Goal: Transaction & Acquisition: Purchase product/service

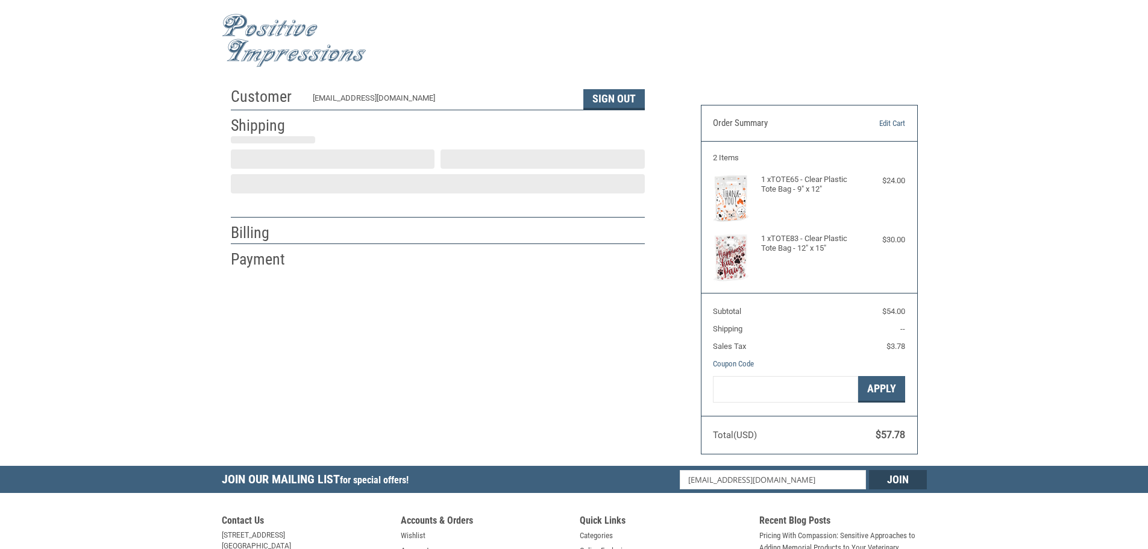
scroll to position [1, 0]
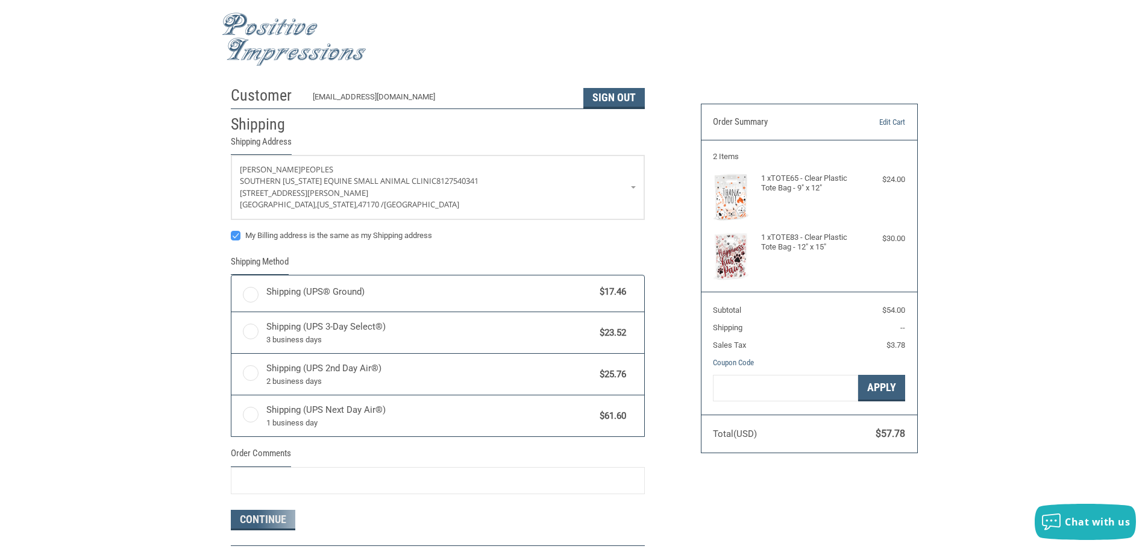
radio input "true"
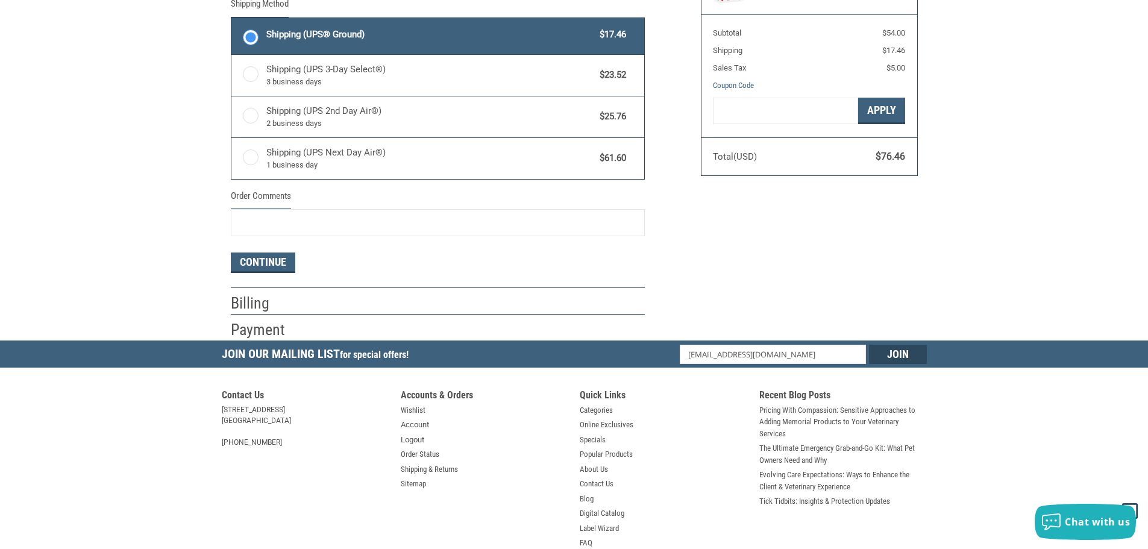
scroll to position [302, 0]
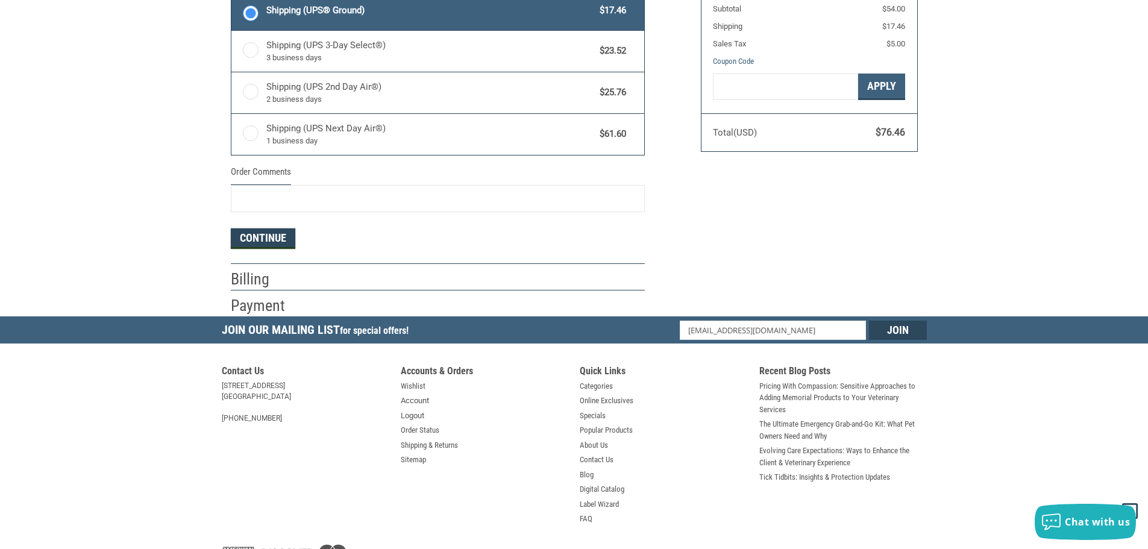
click at [270, 234] on button "Continue" at bounding box center [263, 238] width 64 height 20
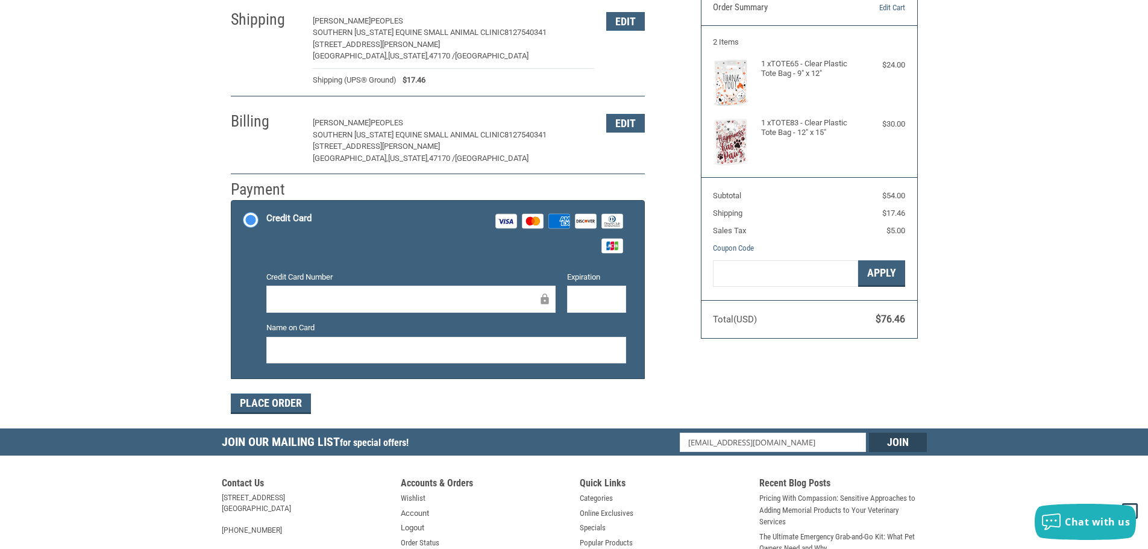
scroll to position [181, 0]
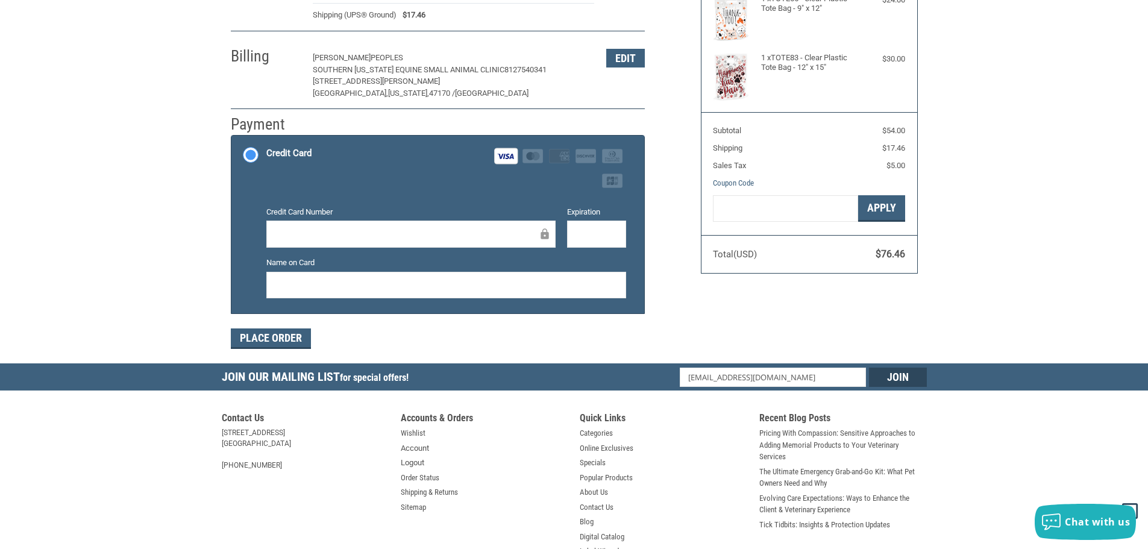
drag, startPoint x: 422, startPoint y: 356, endPoint x: 324, endPoint y: 343, distance: 99.0
click at [414, 351] on div "Customer [EMAIL_ADDRESS][DOMAIN_NAME] Sign Out Shipping [PERSON_NAME] [GEOGRAPH…" at bounding box center [457, 132] width 470 height 463
click at [266, 338] on button "Place Order" at bounding box center [271, 338] width 80 height 20
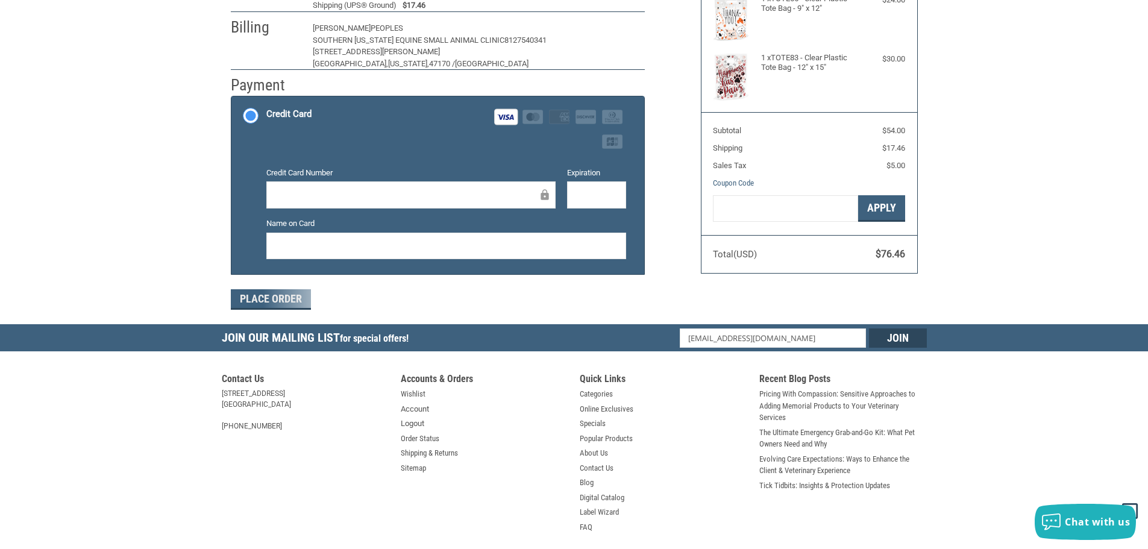
click at [1105, 203] on div "Customer [EMAIL_ADDRESS][DOMAIN_NAME] Sign Out Shipping [PERSON_NAME] Southern …" at bounding box center [574, 113] width 1148 height 424
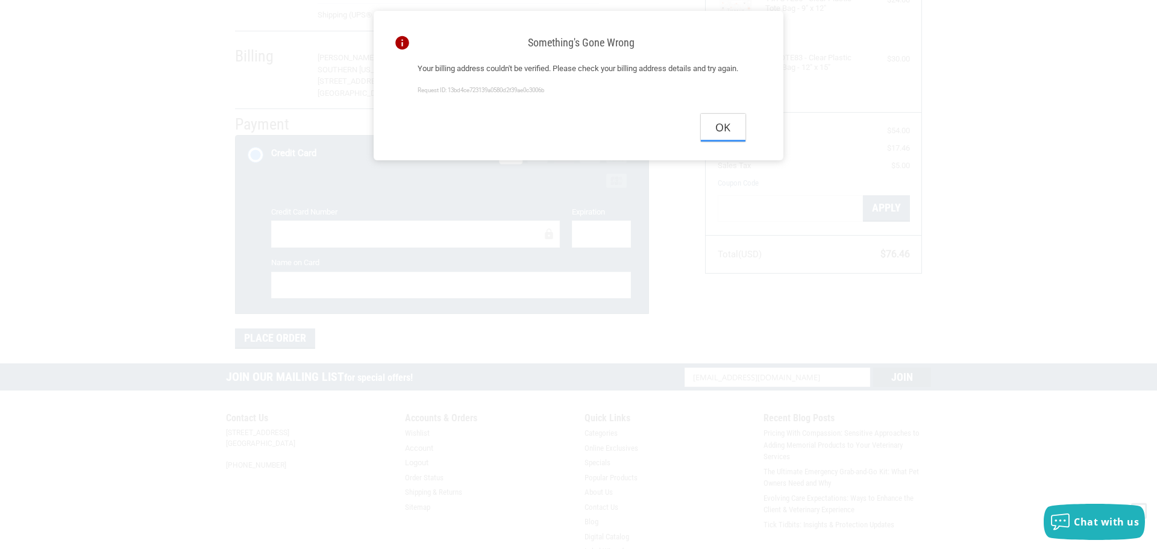
click at [716, 139] on button "Ok" at bounding box center [723, 127] width 45 height 27
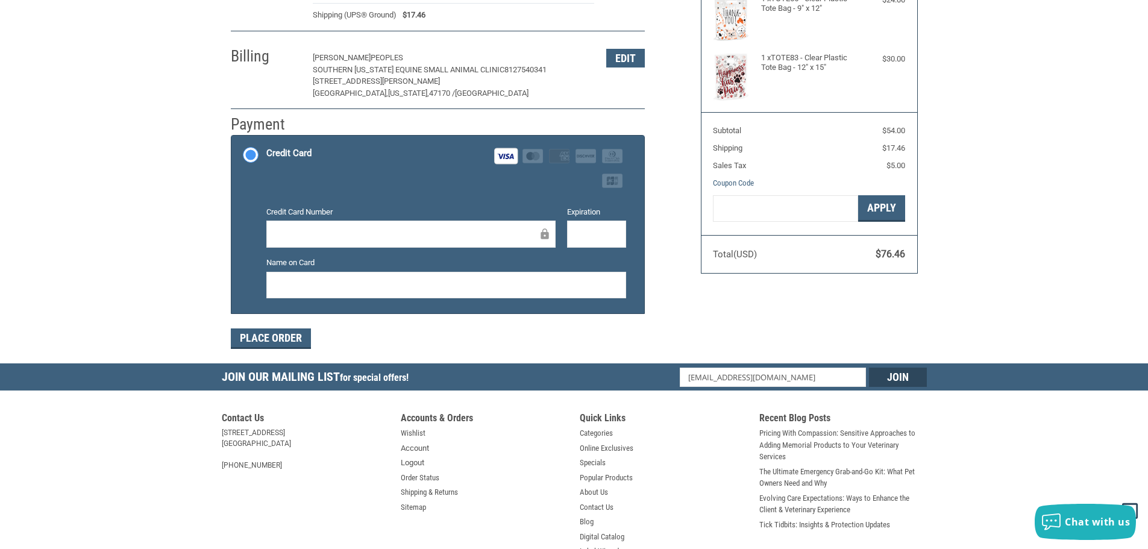
click at [1062, 185] on div "Customer [EMAIL_ADDRESS][DOMAIN_NAME] Sign Out Shipping [PERSON_NAME] [GEOGRAPH…" at bounding box center [574, 132] width 1148 height 463
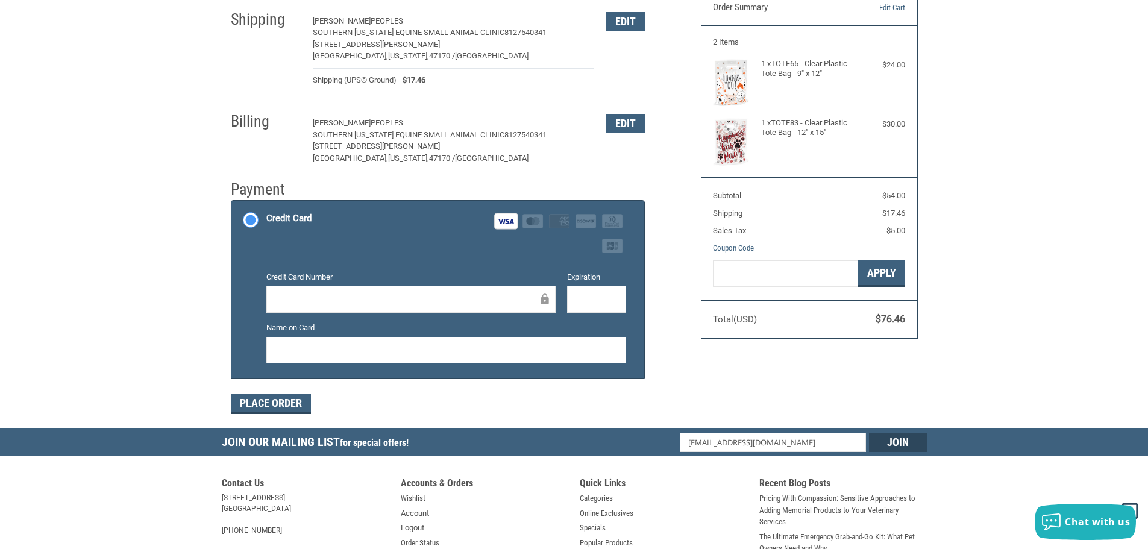
scroll to position [0, 0]
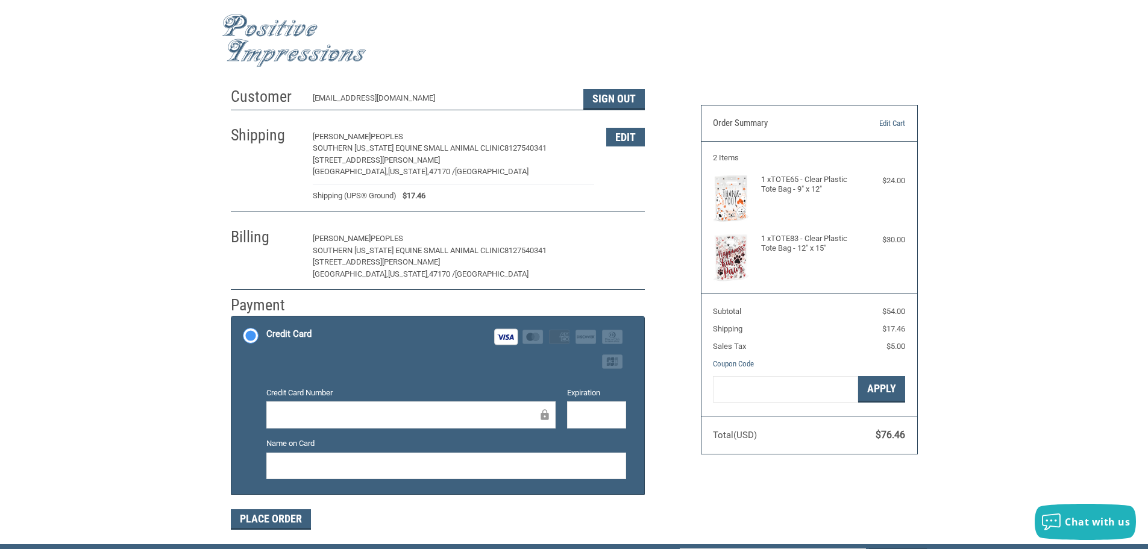
click at [613, 237] on button "Edit" at bounding box center [625, 239] width 39 height 19
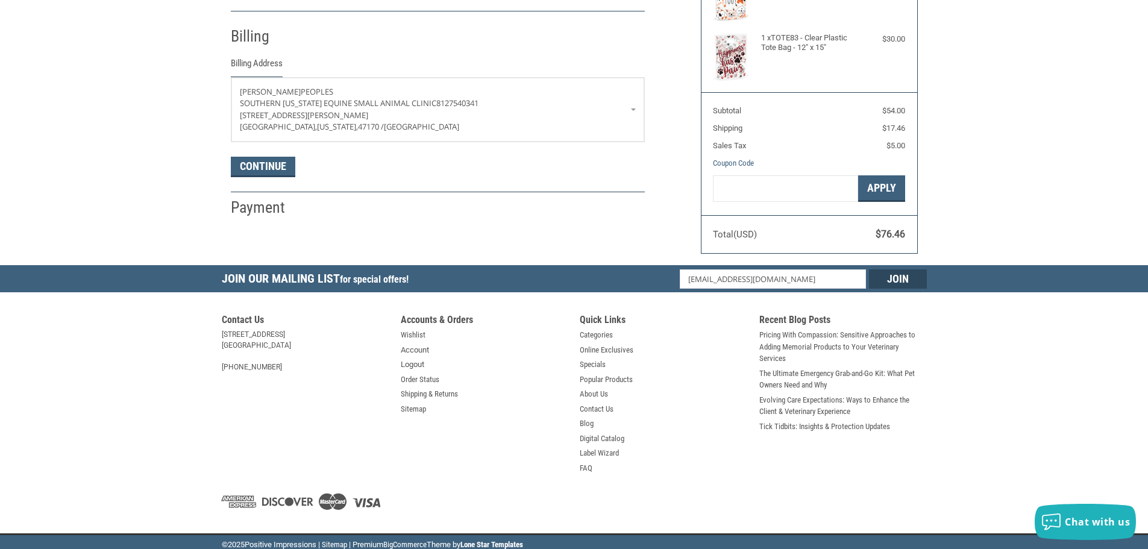
scroll to position [205, 0]
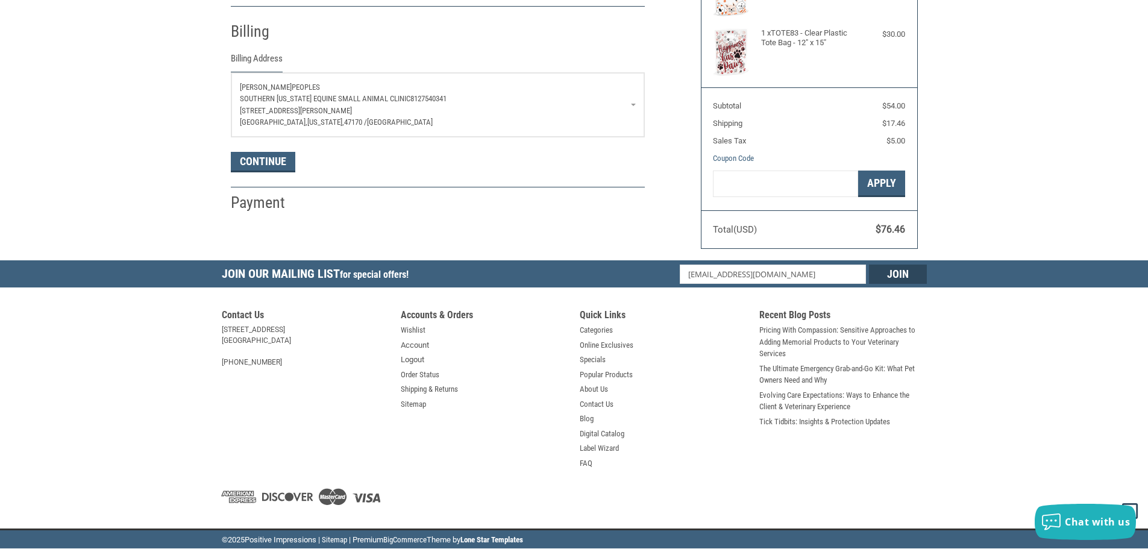
click at [618, 80] on link "[PERSON_NAME] Southern [US_STATE] Equine Small Animal Clinic 8127540341 [STREET…" at bounding box center [437, 105] width 413 height 64
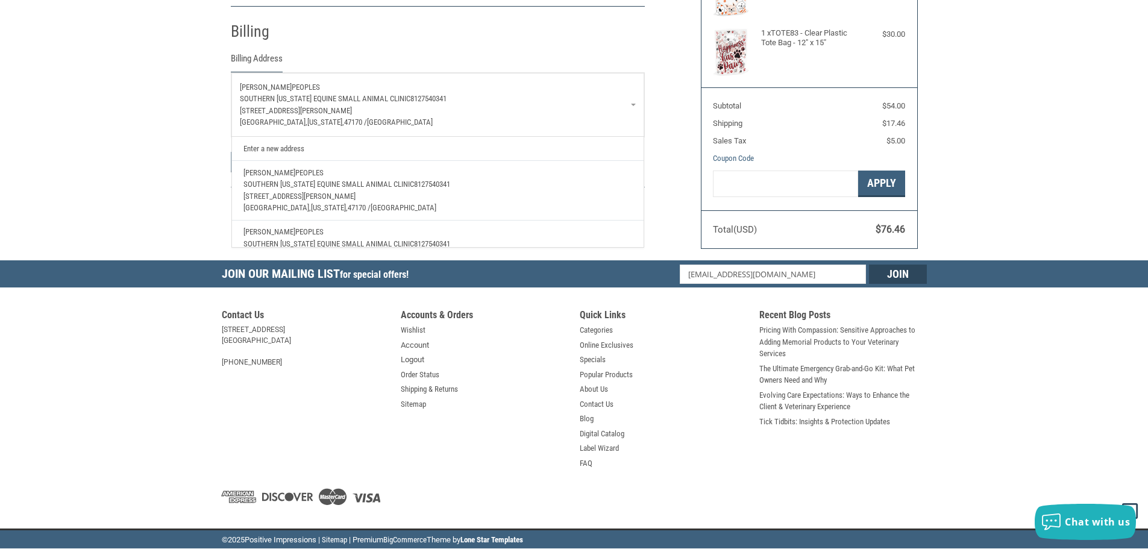
click at [401, 114] on p "[STREET_ADDRESS][PERSON_NAME]" at bounding box center [438, 111] width 396 height 12
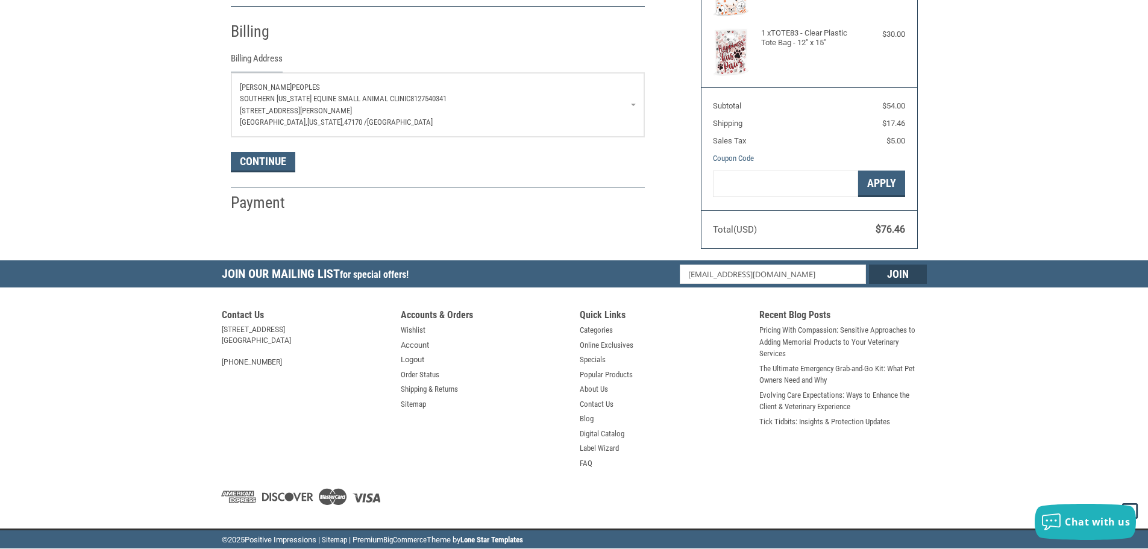
click at [524, 108] on p "[STREET_ADDRESS][PERSON_NAME]" at bounding box center [438, 111] width 396 height 12
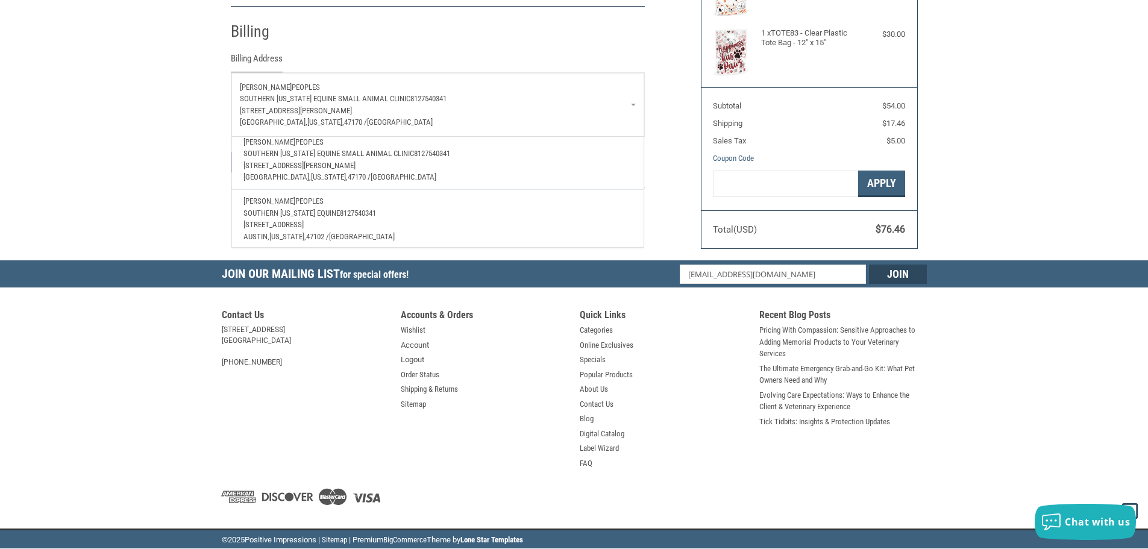
scroll to position [162, 0]
click at [344, 204] on span "8127540341" at bounding box center [358, 208] width 36 height 9
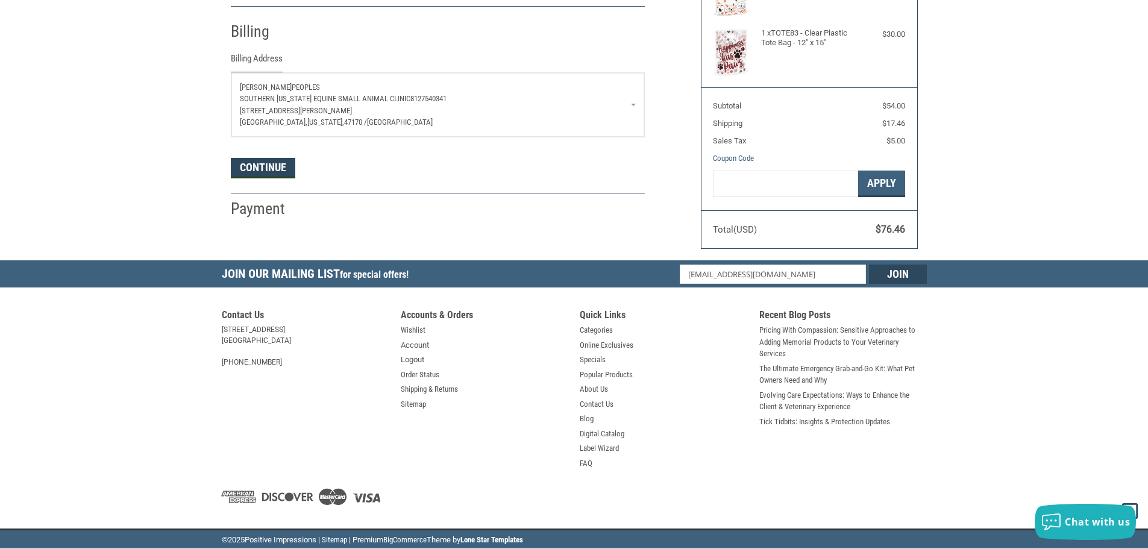
click at [282, 174] on button "Continue" at bounding box center [263, 168] width 64 height 20
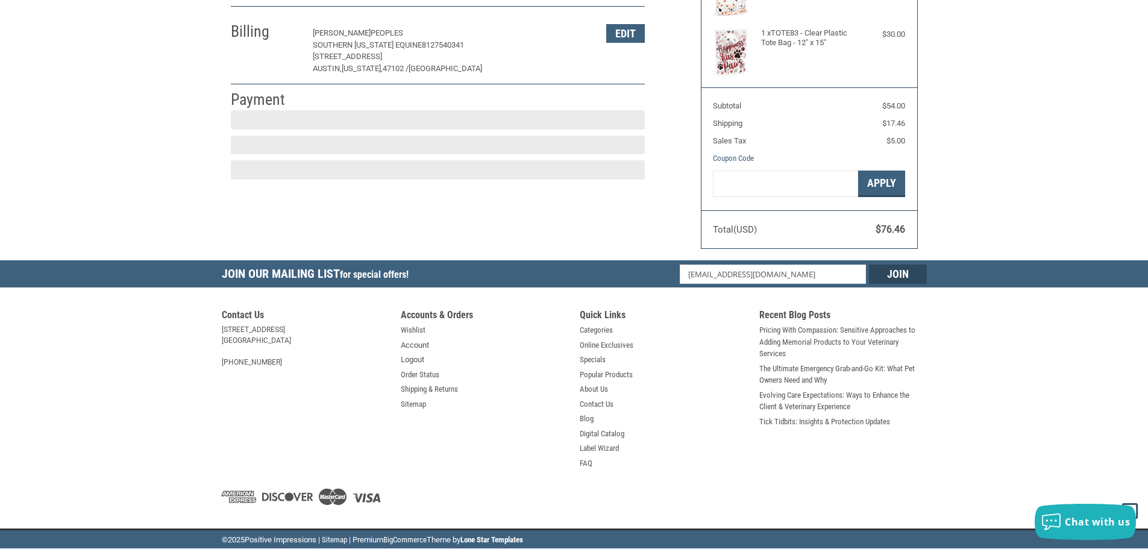
scroll to position [181, 0]
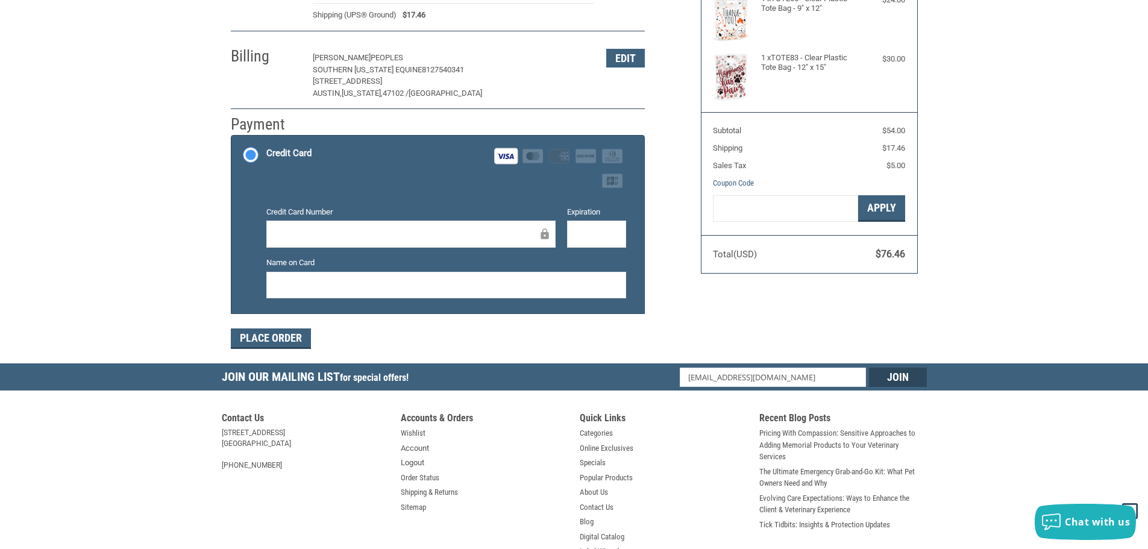
click at [419, 173] on div "Credit Card Visa Master Amex Discover Diners Club JCB" at bounding box center [446, 167] width 360 height 49
click at [232, 137] on input "Credit Card Visa Master Amex Discover Diners Club JCB" at bounding box center [231, 137] width 1 height 1
click at [298, 338] on button "Place Order" at bounding box center [271, 338] width 80 height 20
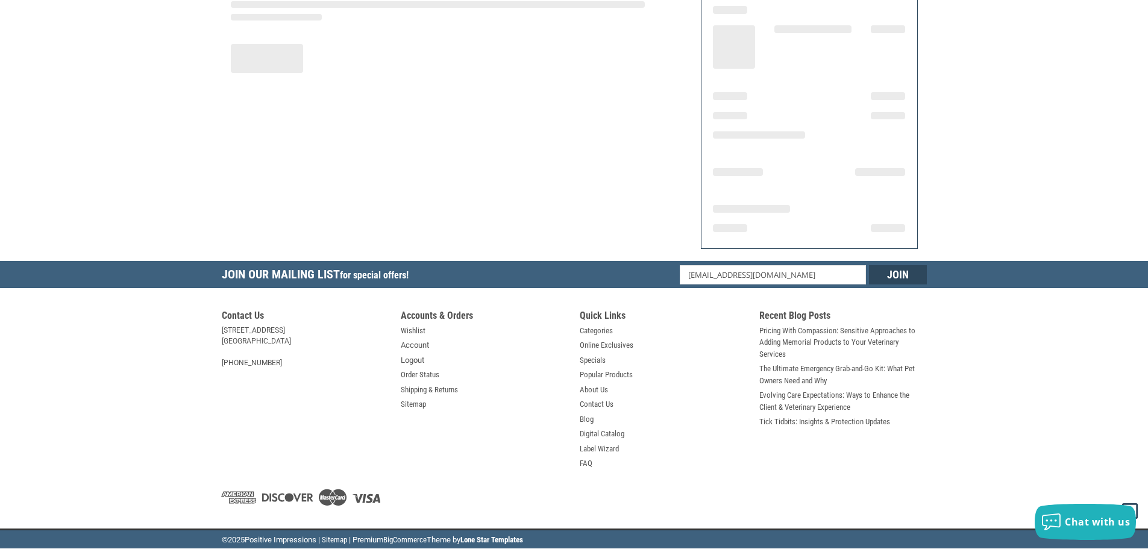
scroll to position [145, 0]
